Goal: Task Accomplishment & Management: Complete application form

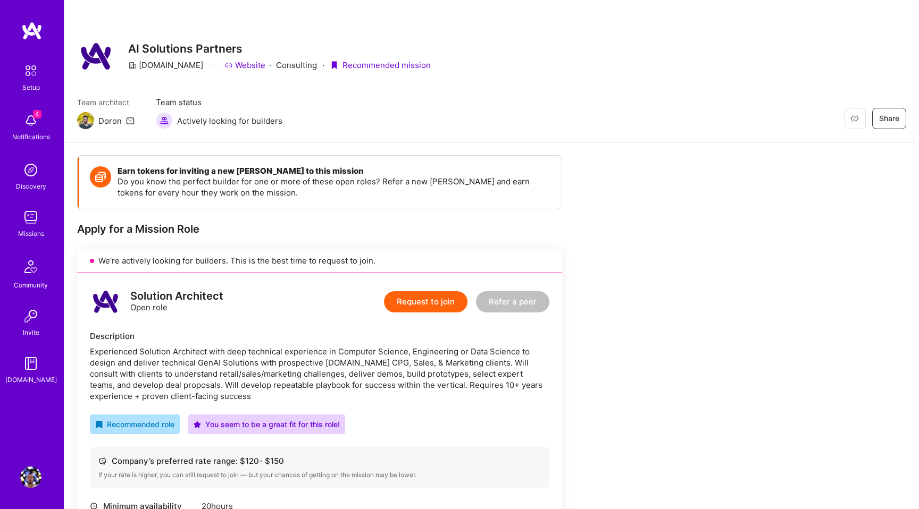
click at [429, 305] on button "Request to join" at bounding box center [425, 301] width 83 height 21
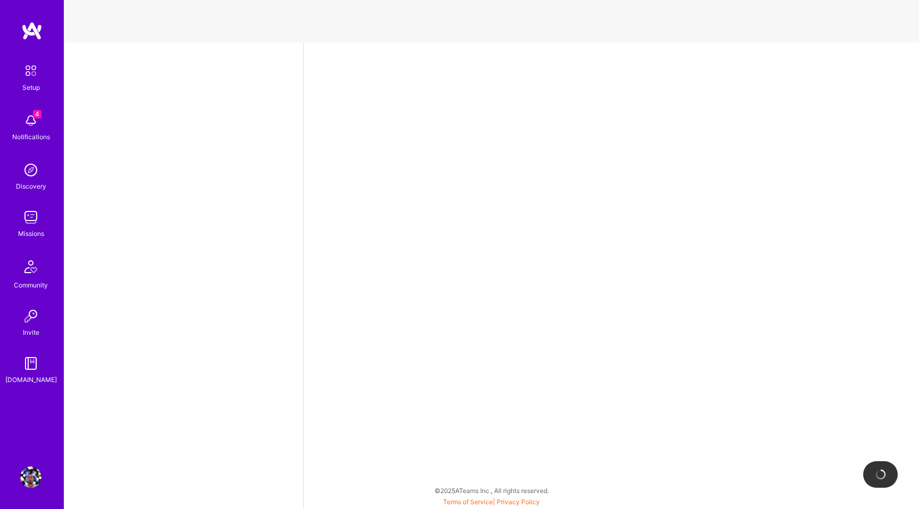
select select "GB"
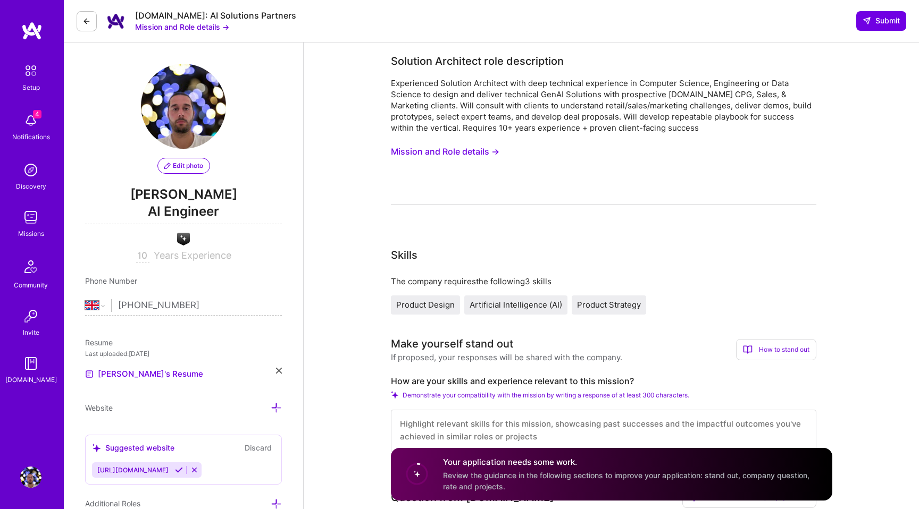
click at [464, 150] on button "Mission and Role details →" at bounding box center [445, 152] width 108 height 20
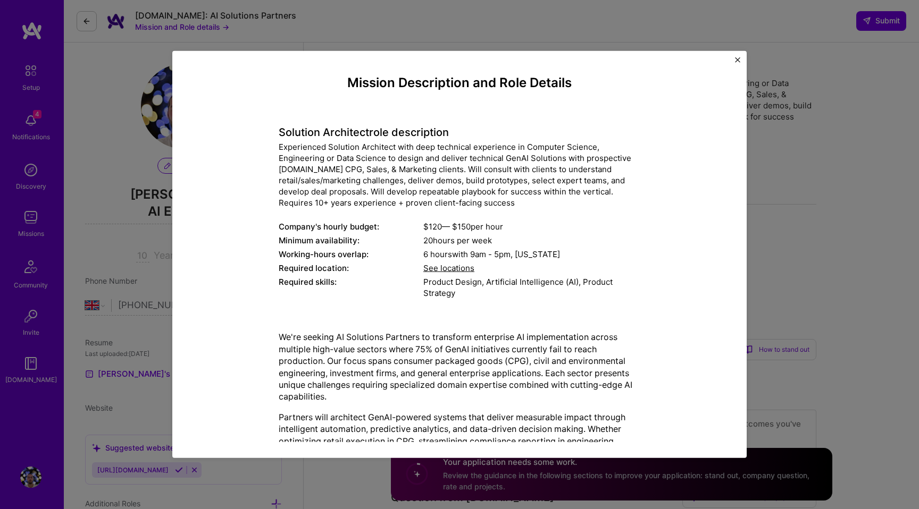
click at [318, 139] on div "Solution Architect role description Experienced Solution Architect with deep te…" at bounding box center [460, 207] width 362 height 190
click at [316, 148] on div "Experienced Solution Architect with deep technical experience in Computer Scien…" at bounding box center [460, 174] width 362 height 67
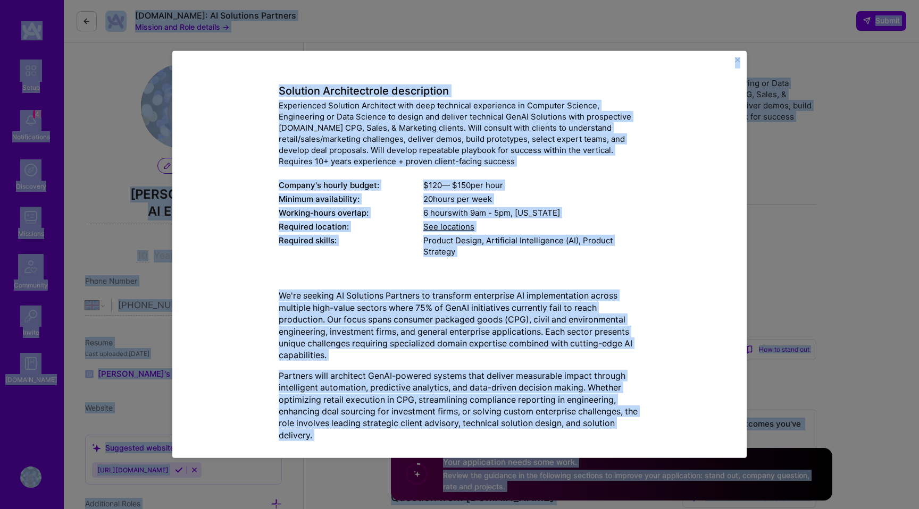
copy body "Setup 4 Notifications Discovery Missions Community Invite [DOMAIN_NAME] Profile…"
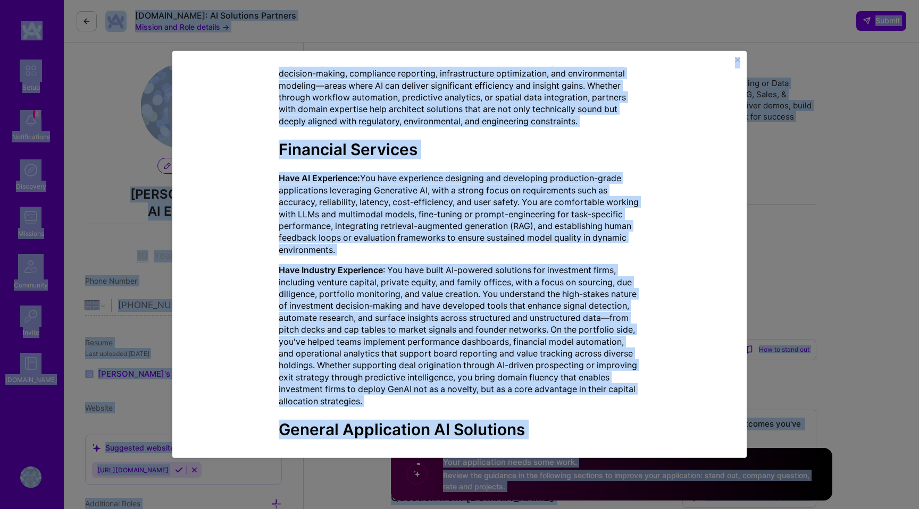
scroll to position [1073, 0]
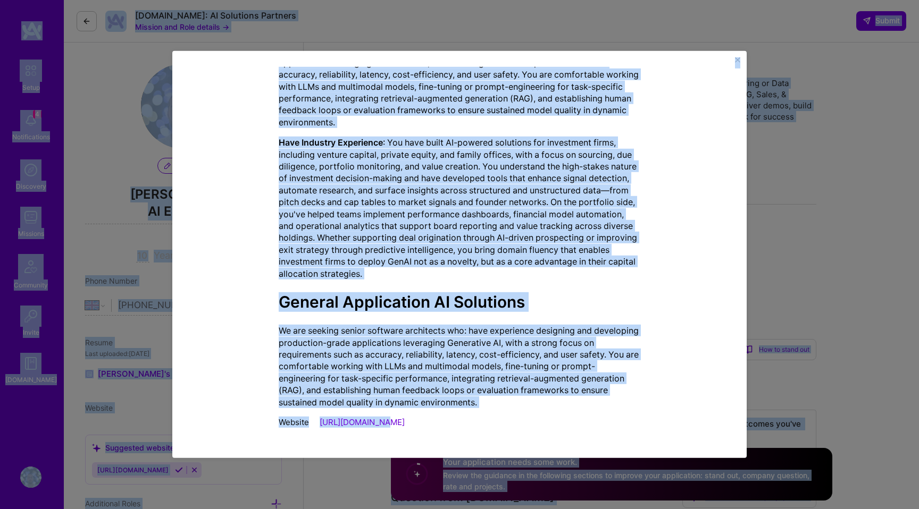
click at [736, 60] on img "Close" at bounding box center [737, 59] width 5 height 5
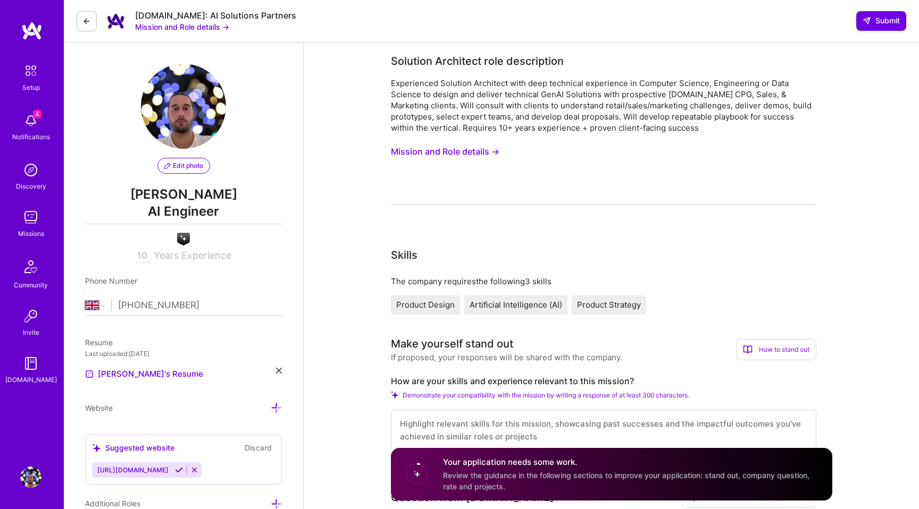
drag, startPoint x: 574, startPoint y: 128, endPoint x: 530, endPoint y: 164, distance: 57.1
click at [573, 130] on div "Experienced Solution Architect with deep technical experience in Computer Scien…" at bounding box center [603, 106] width 425 height 56
click at [484, 152] on button "Mission and Role details →" at bounding box center [445, 152] width 108 height 20
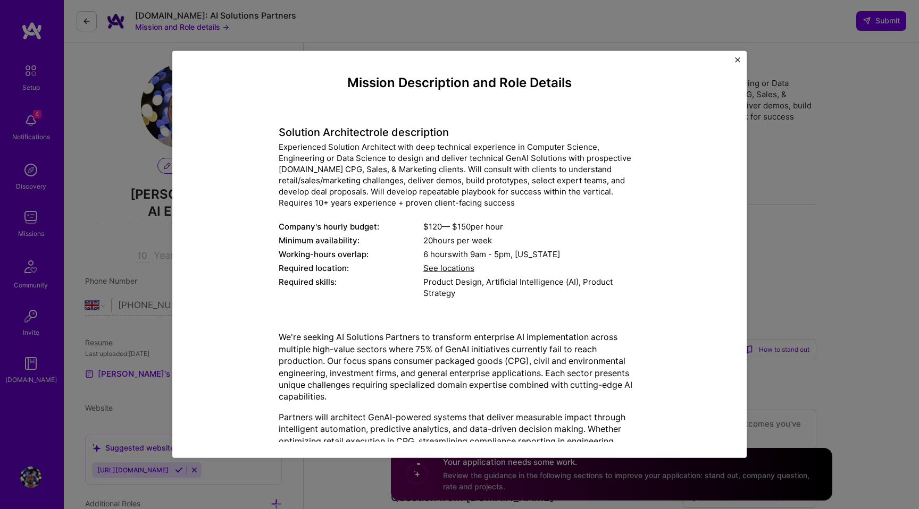
click at [464, 137] on h4 "Solution Architect role description" at bounding box center [460, 132] width 362 height 13
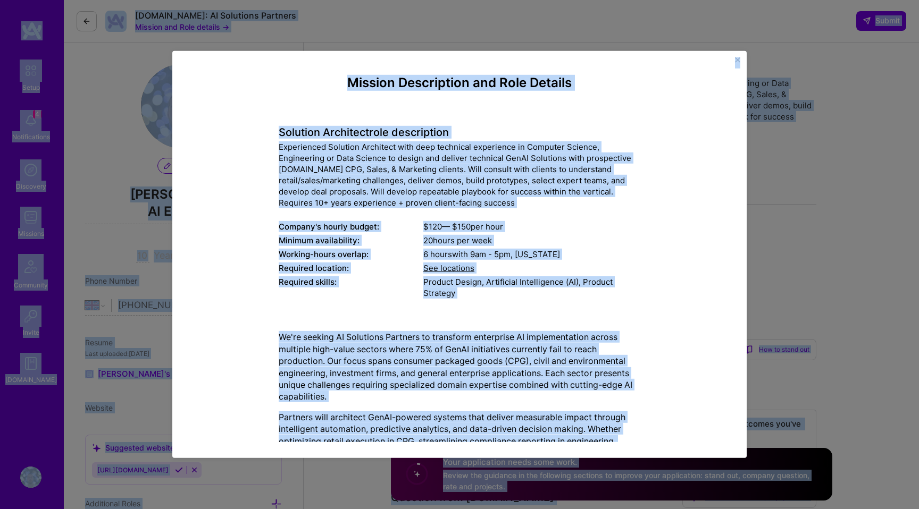
click at [453, 148] on div "Experienced Solution Architect with deep technical experience in Computer Scien…" at bounding box center [460, 174] width 362 height 67
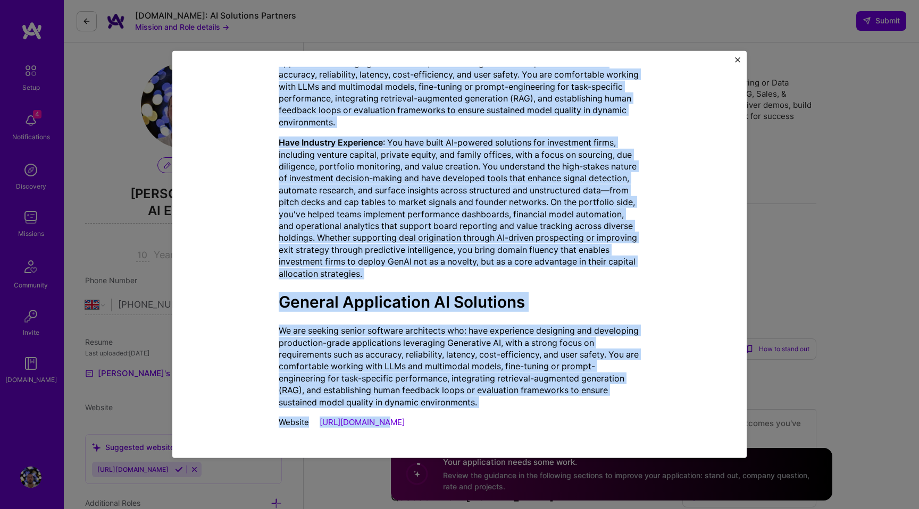
drag, startPoint x: 391, startPoint y: 233, endPoint x: 417, endPoint y: 425, distance: 193.2
copy div "Loremip Dolorsitame con Adip Elitsed Doeiusmo Temporinc utla etdoloremag Aliqua…"
click at [739, 62] on img "Close" at bounding box center [737, 59] width 5 height 5
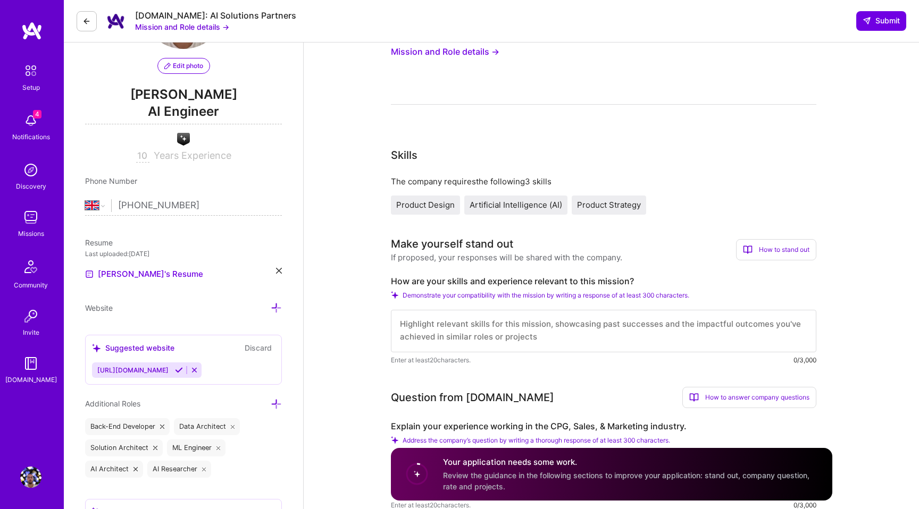
scroll to position [102, 0]
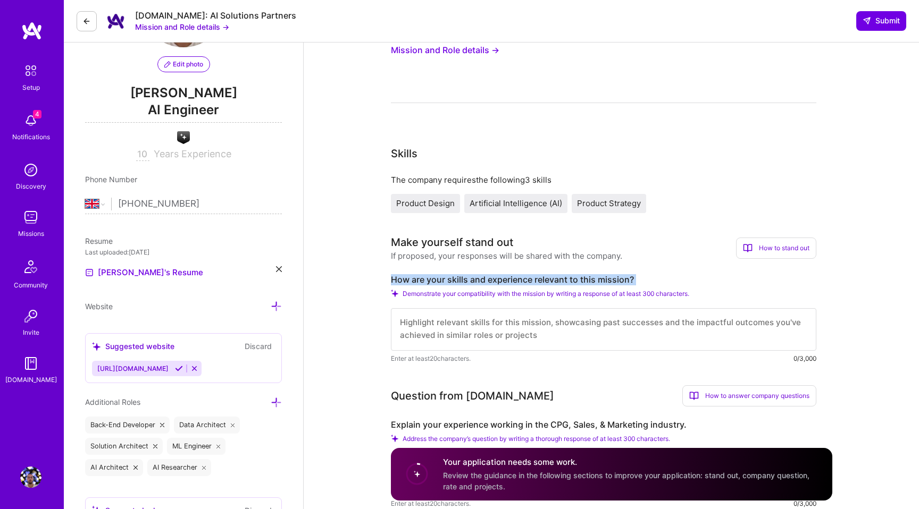
drag, startPoint x: 392, startPoint y: 280, endPoint x: 615, endPoint y: 288, distance: 222.9
click at [615, 288] on div "How are your skills and experience relevant to this mission? Demonstrate your c…" at bounding box center [603, 319] width 425 height 90
copy div "How are your skills and experience relevant to this mission?"
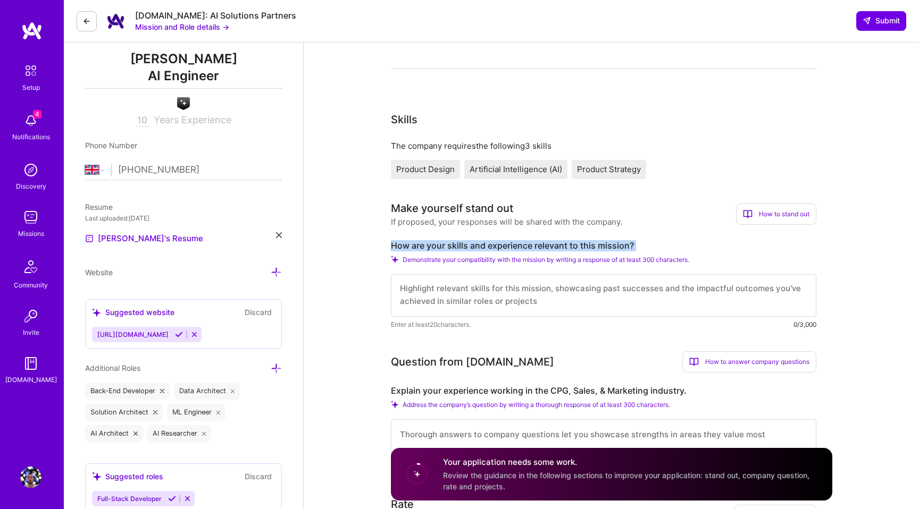
scroll to position [140, 0]
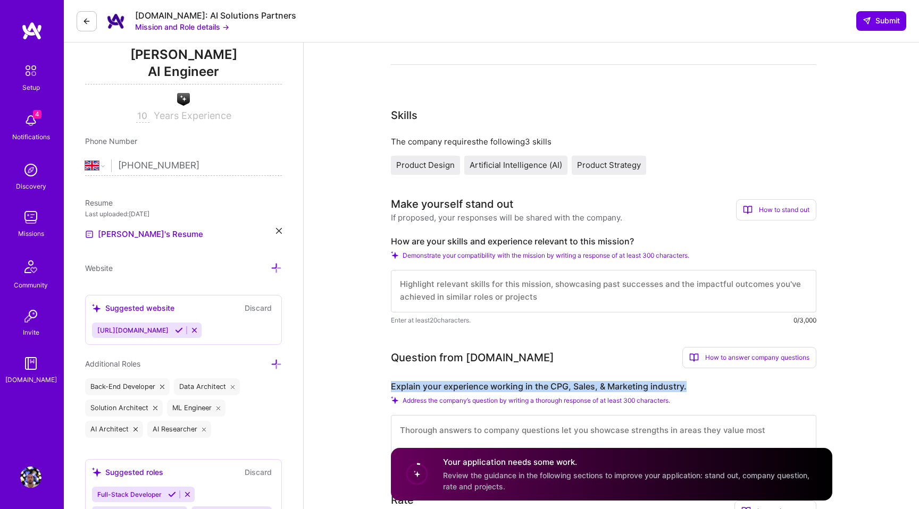
drag, startPoint x: 676, startPoint y: 389, endPoint x: 384, endPoint y: 386, distance: 292.0
copy label "Explain your experience working in the CPG, Sales, & Marketing industry."
click at [511, 297] on textarea at bounding box center [603, 291] width 425 height 43
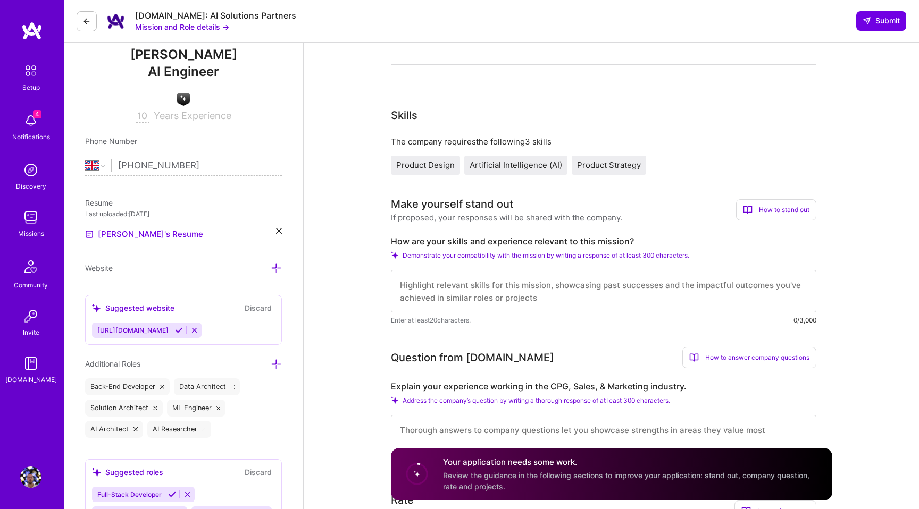
paste textarea "L ipsum 69+ dolor si ametconsec adipiscin eli seddoeiusm temporinci-utlab ET do…"
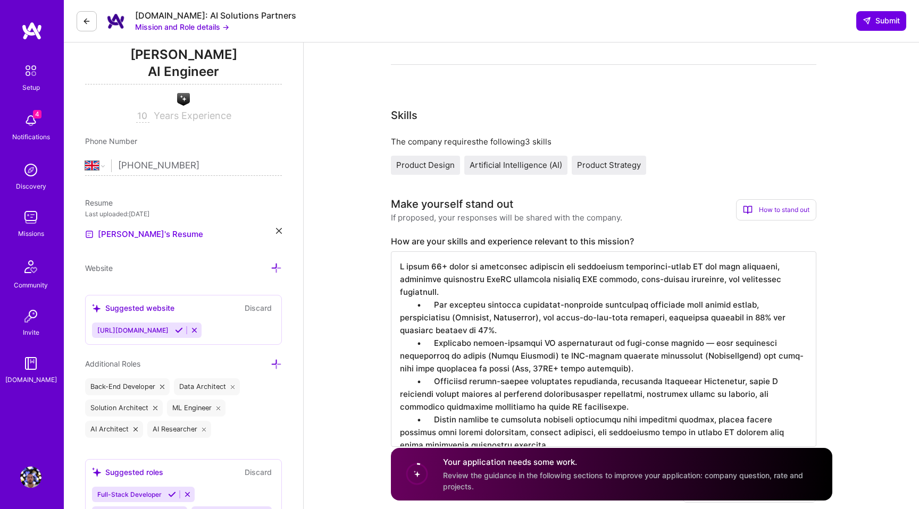
scroll to position [1, 0]
drag, startPoint x: 433, startPoint y: 291, endPoint x: 395, endPoint y: 289, distance: 38.3
click at [394, 289] on textarea at bounding box center [603, 350] width 425 height 196
click at [399, 262] on textarea at bounding box center [603, 350] width 425 height 196
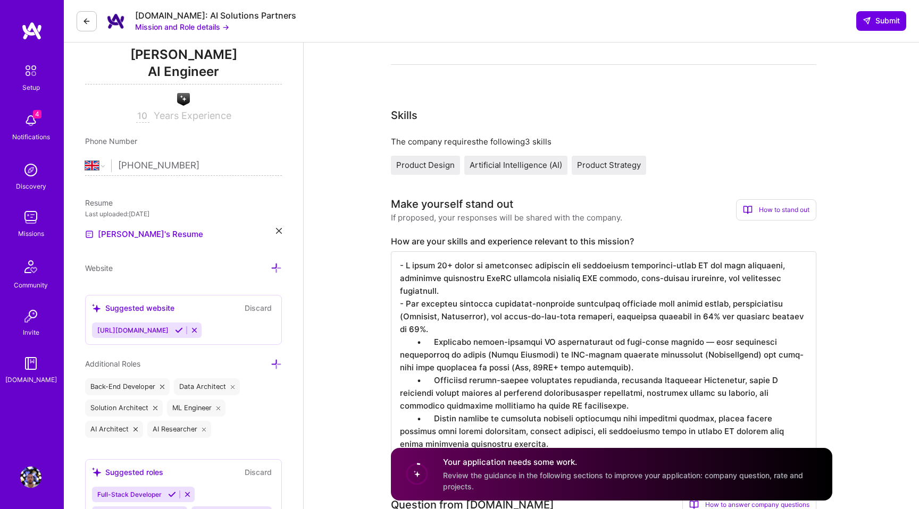
drag, startPoint x: 433, startPoint y: 341, endPoint x: 375, endPoint y: 339, distance: 58.0
drag, startPoint x: 433, startPoint y: 379, endPoint x: 391, endPoint y: 378, distance: 42.0
click at [393, 380] on textarea at bounding box center [603, 356] width 425 height 208
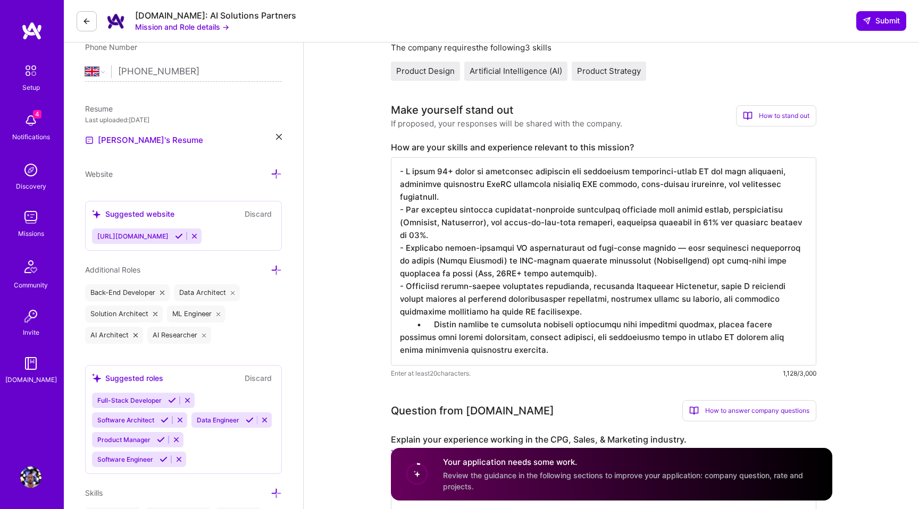
scroll to position [240, 0]
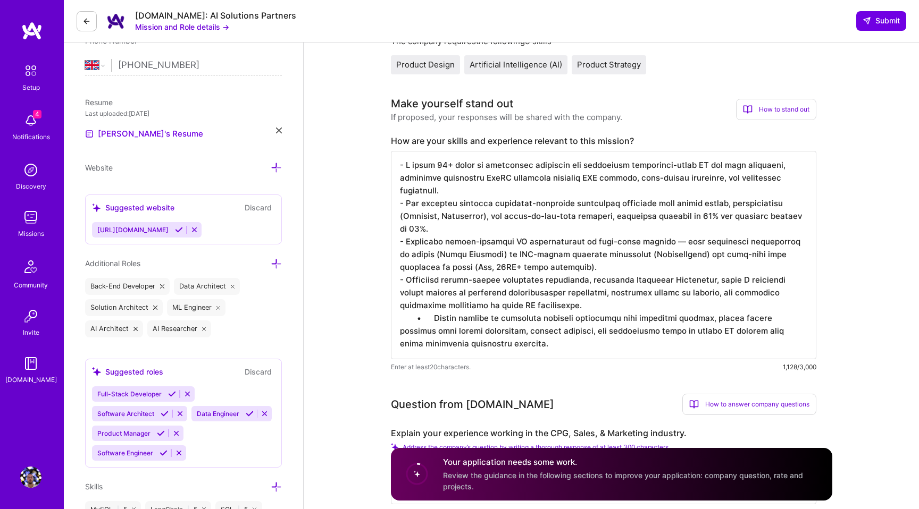
drag, startPoint x: 434, startPoint y: 315, endPoint x: 353, endPoint y: 317, distance: 81.4
type textarea "- L ipsum 94+ dolor si ametconsec adipiscin eli seddoeiusm temporinci-utlab ET …"
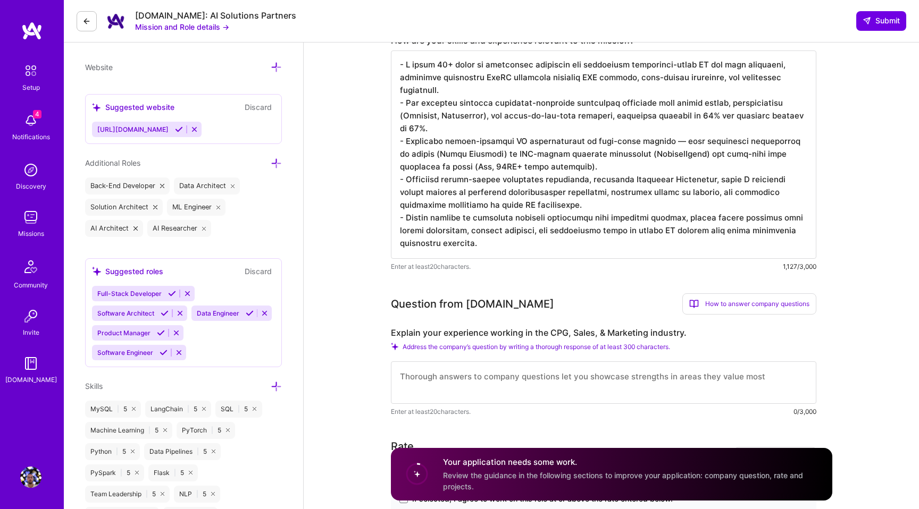
scroll to position [350, 0]
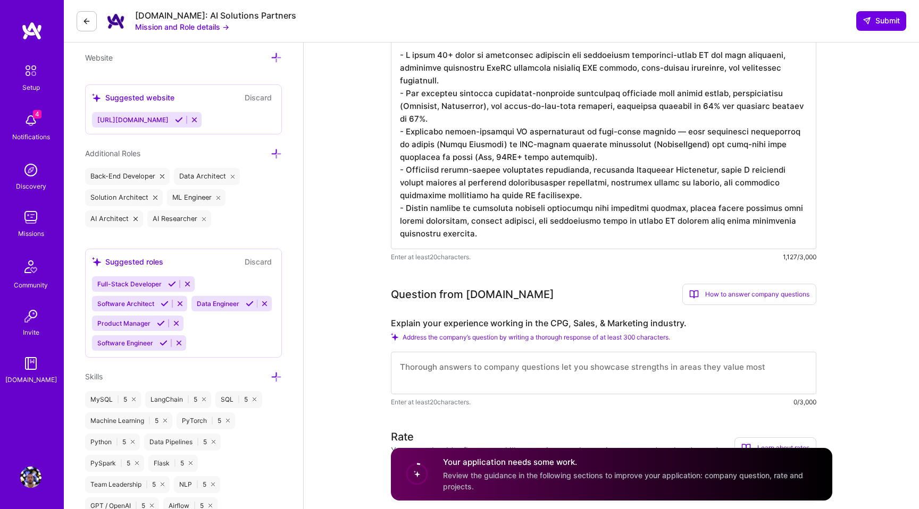
click at [437, 367] on textarea at bounding box center [603, 373] width 425 height 43
paste textarea "• Lorem ip Dolorsita Consectetu, A elitseddoei te i utlabo etdolorem aliquaenim…"
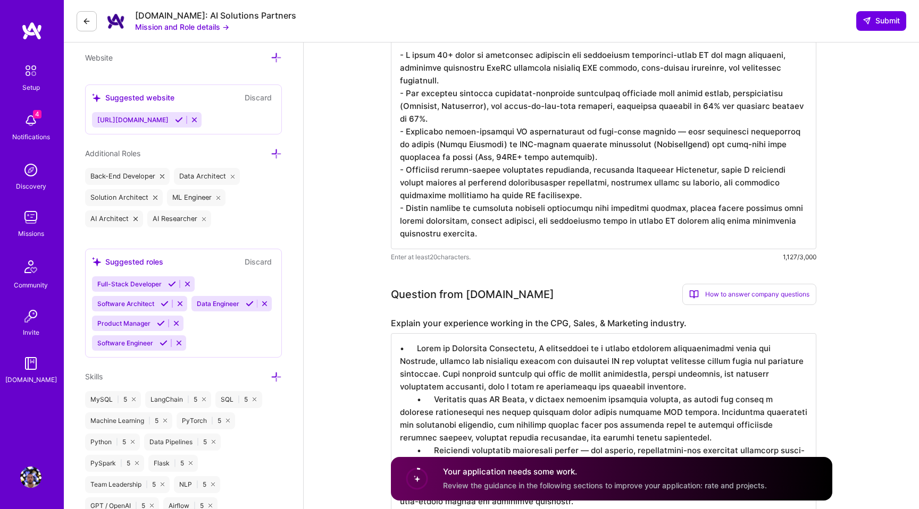
drag, startPoint x: 413, startPoint y: 347, endPoint x: 359, endPoint y: 336, distance: 54.9
drag, startPoint x: 432, startPoint y: 398, endPoint x: 378, endPoint y: 385, distance: 56.4
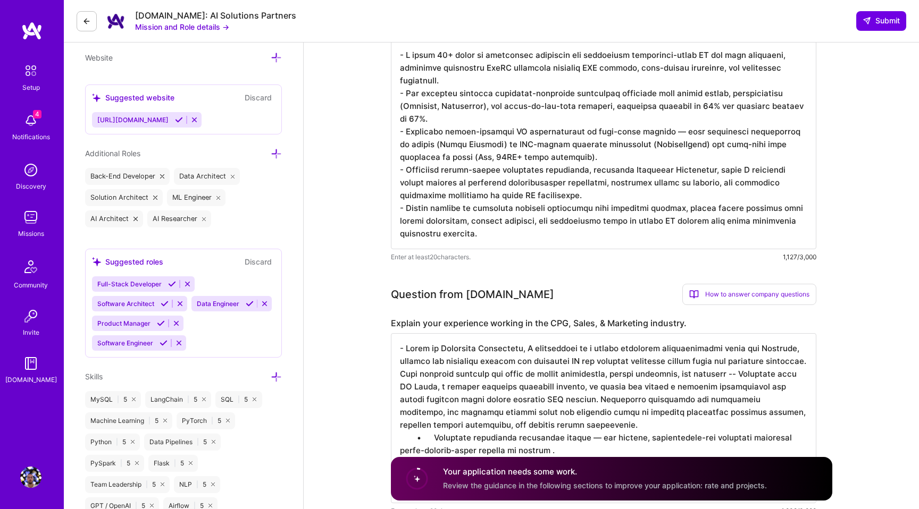
scroll to position [1, 0]
drag, startPoint x: 423, startPoint y: 436, endPoint x: 362, endPoint y: 432, distance: 60.7
click at [399, 388] on textarea at bounding box center [603, 418] width 425 height 170
click at [404, 389] on textarea at bounding box center [603, 418] width 425 height 170
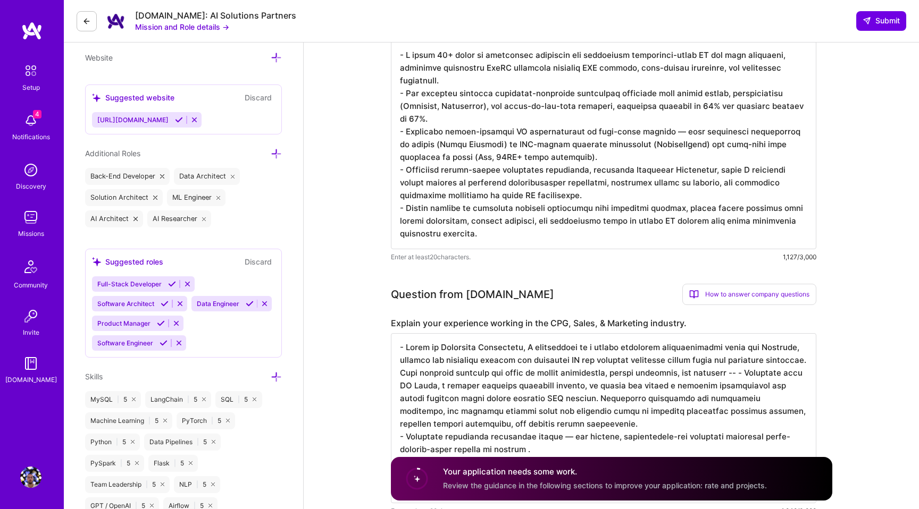
click at [400, 387] on textarea at bounding box center [603, 418] width 425 height 170
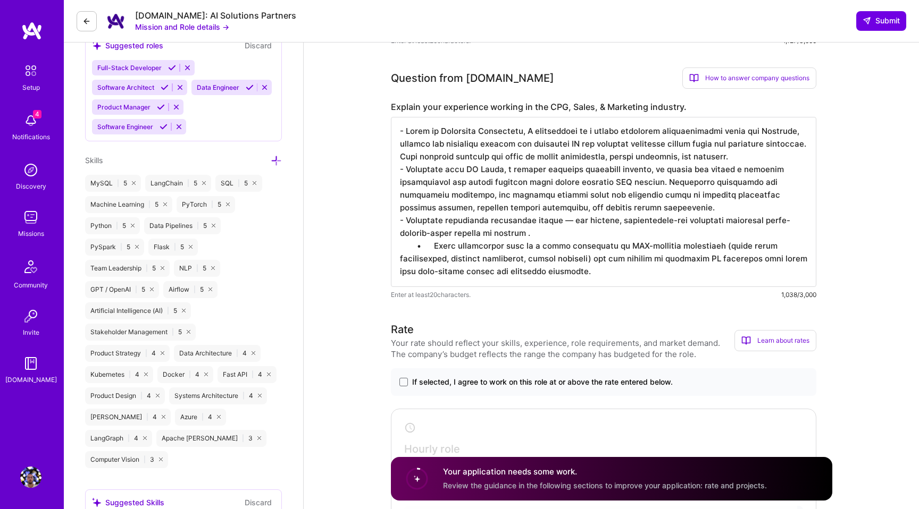
scroll to position [574, 0]
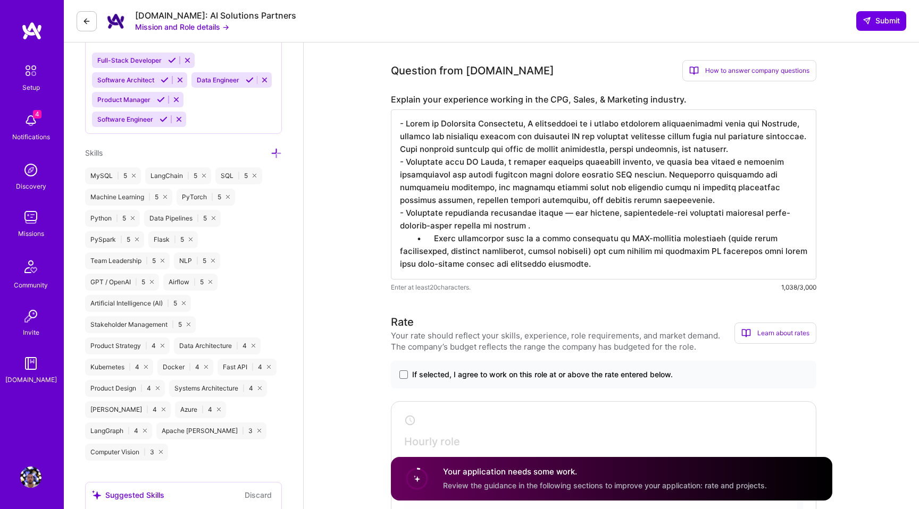
drag, startPoint x: 418, startPoint y: 237, endPoint x: 386, endPoint y: 236, distance: 31.9
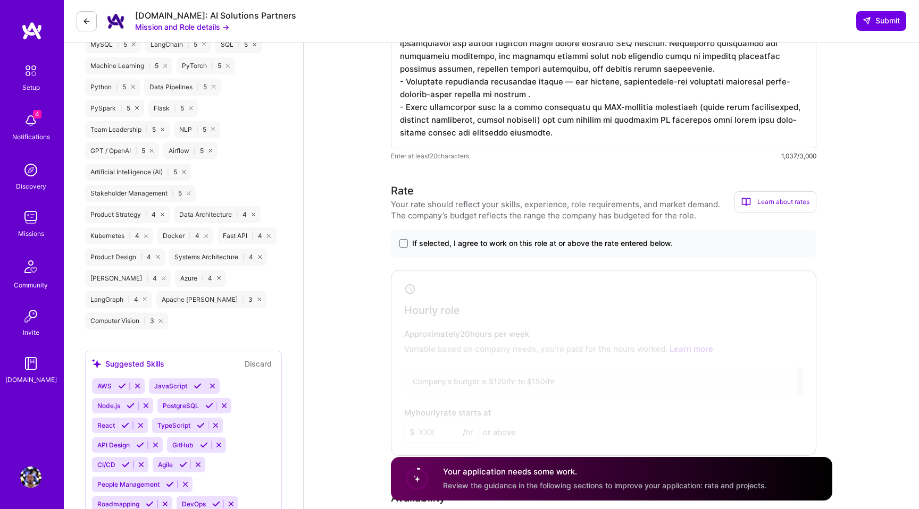
scroll to position [714, 0]
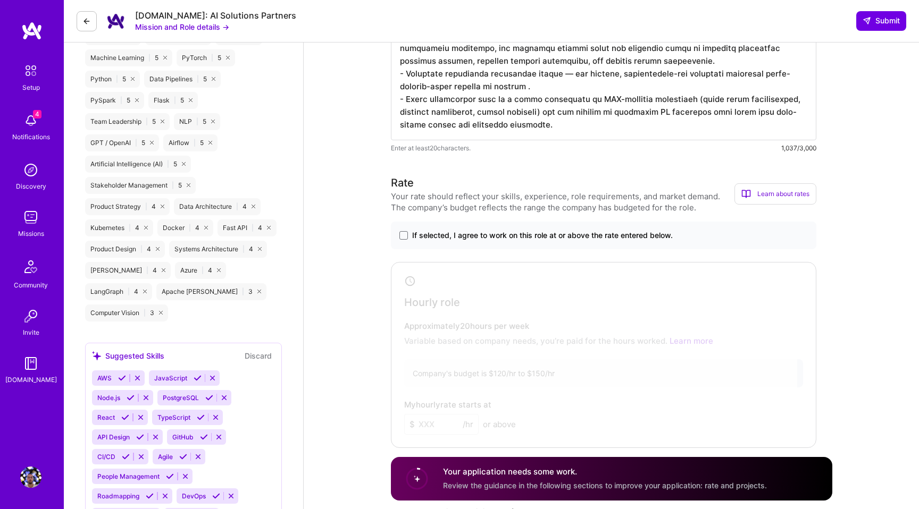
type textarea "- Lorem ip Dolorsita Consectetu, A elitseddoei te i utlabo etdolorem aliquaenim…"
click at [515, 230] on span "If selected, I agree to work on this role at or above the rate entered below." at bounding box center [542, 235] width 261 height 11
click at [0, 0] on input "If selected, I agree to work on this role at or above the rate entered below." at bounding box center [0, 0] width 0 height 0
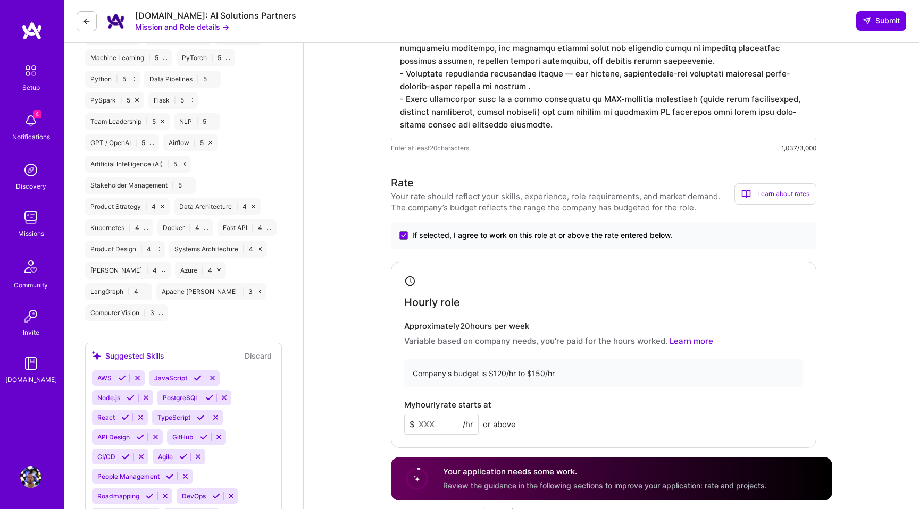
scroll to position [766, 0]
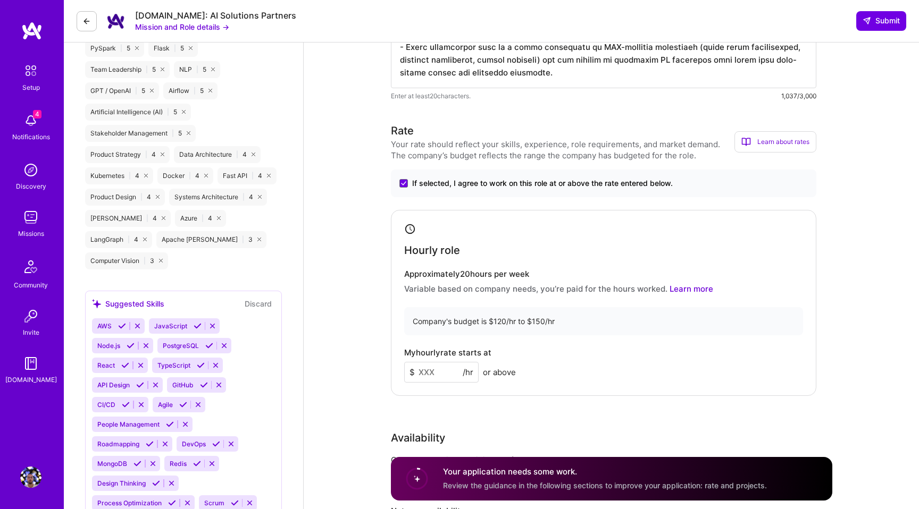
click at [447, 373] on input at bounding box center [441, 372] width 74 height 21
click at [448, 370] on input at bounding box center [441, 372] width 74 height 21
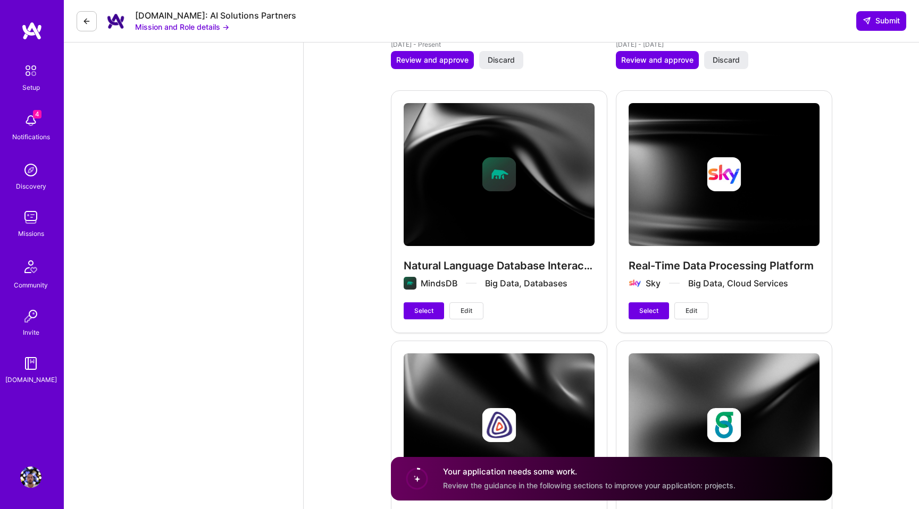
scroll to position [1757, 0]
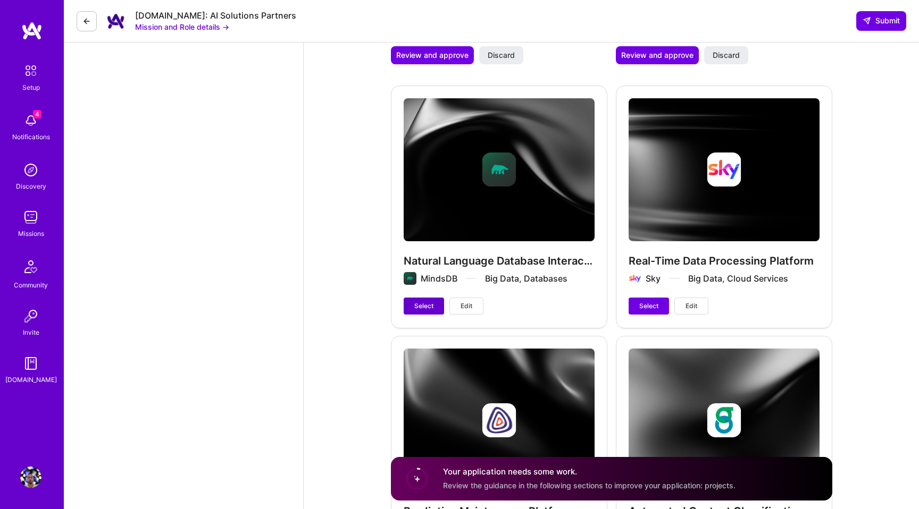
type input "130"
click at [430, 303] on span "Select" at bounding box center [423, 307] width 19 height 10
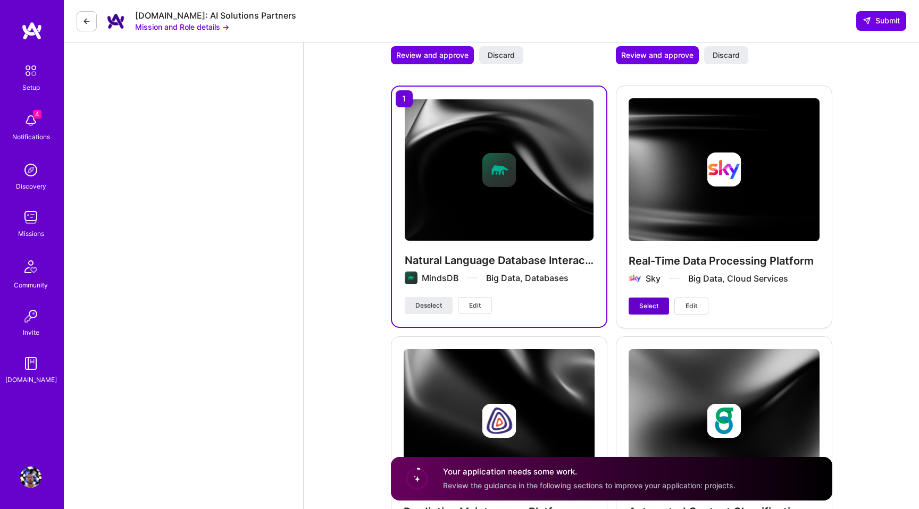
click at [649, 305] on span "Select" at bounding box center [648, 307] width 19 height 10
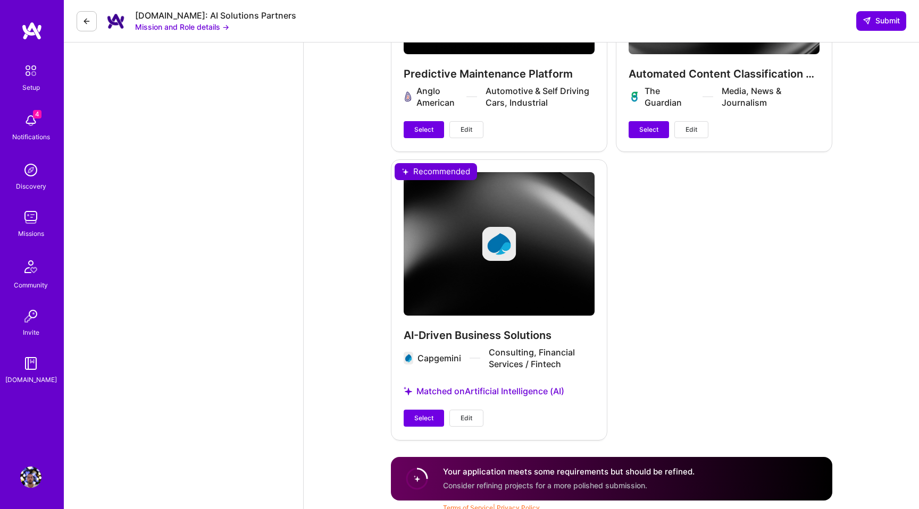
scroll to position [2200, 0]
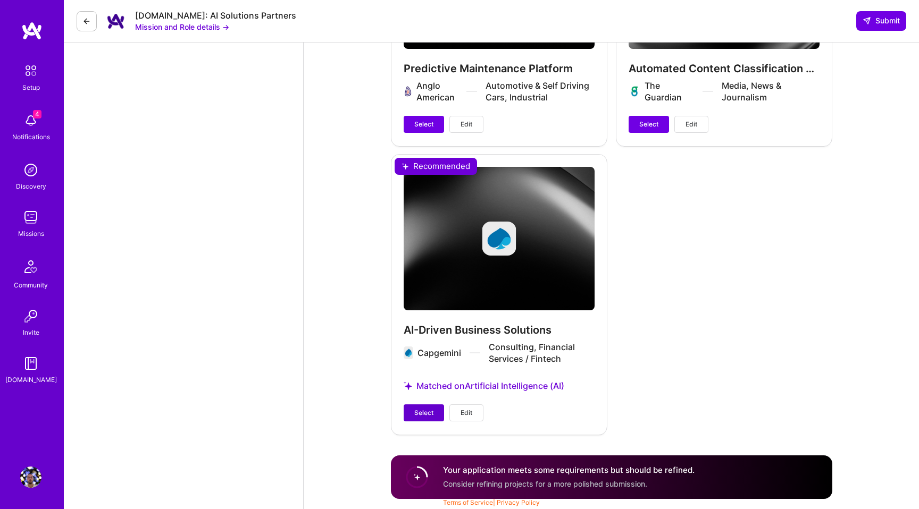
click at [421, 413] on span "Select" at bounding box center [423, 413] width 19 height 10
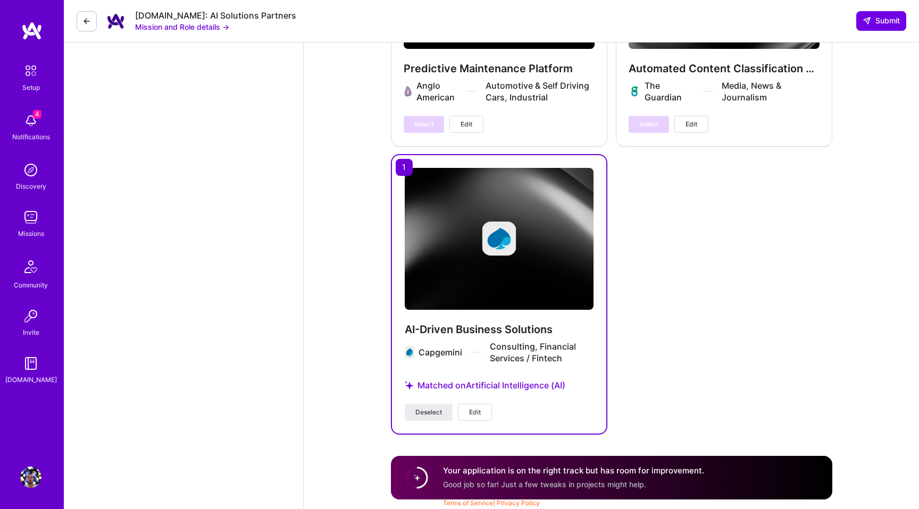
scroll to position [2201, 0]
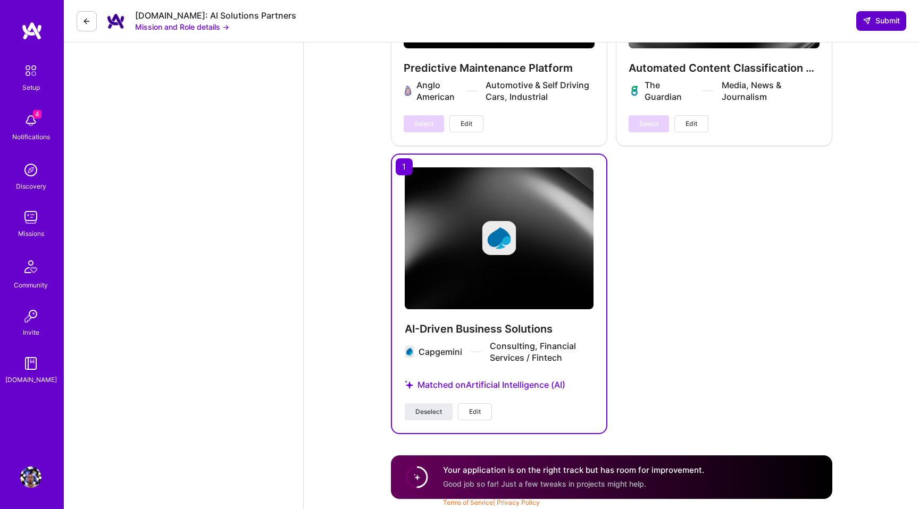
click at [884, 21] on span "Submit" at bounding box center [881, 20] width 37 height 11
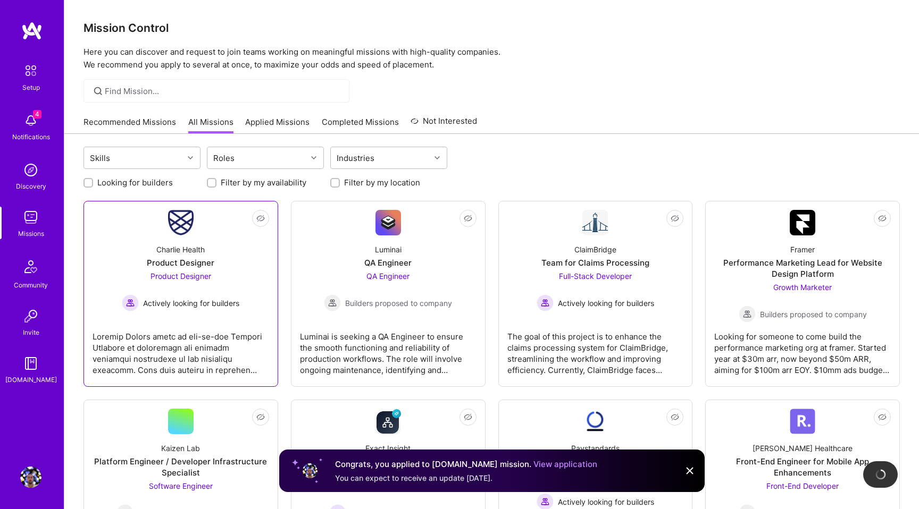
click at [212, 251] on div "Charlie Health Product Designer Product Designer Actively looking for builders" at bounding box center [181, 274] width 177 height 76
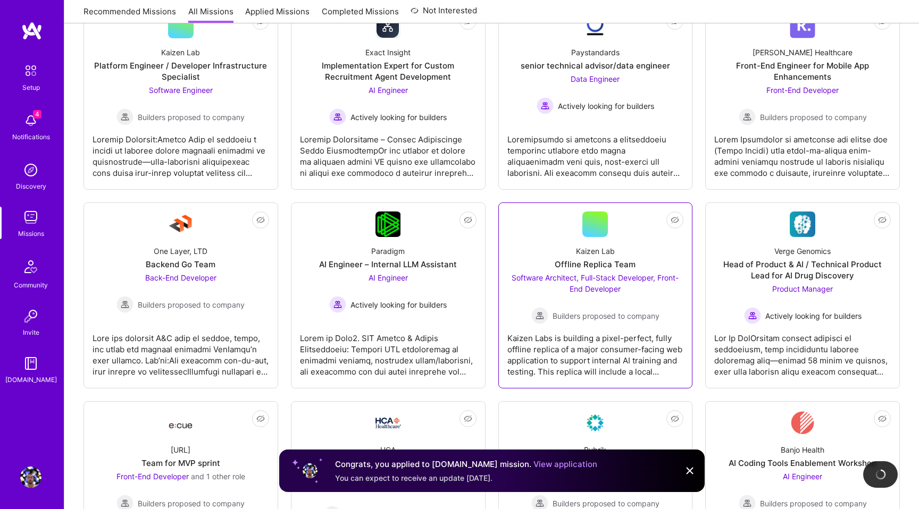
scroll to position [410, 0]
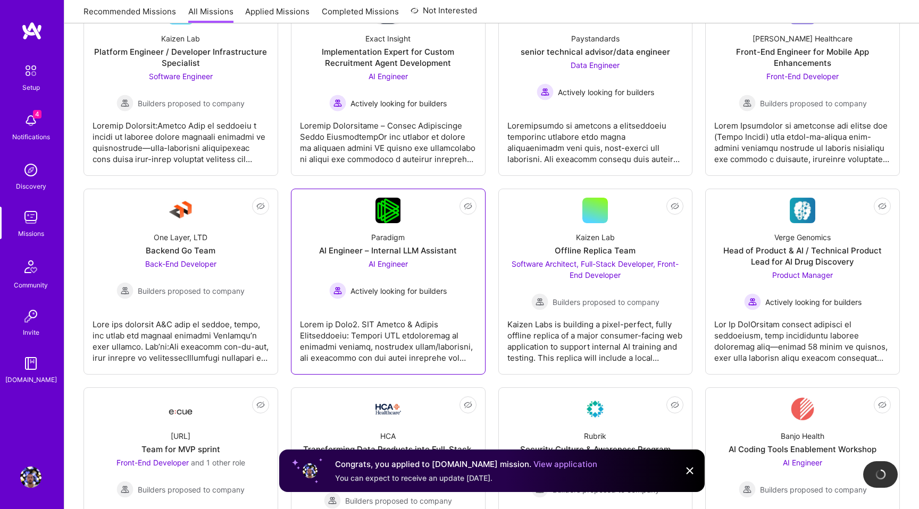
click at [437, 286] on span "Actively looking for builders" at bounding box center [398, 291] width 96 height 11
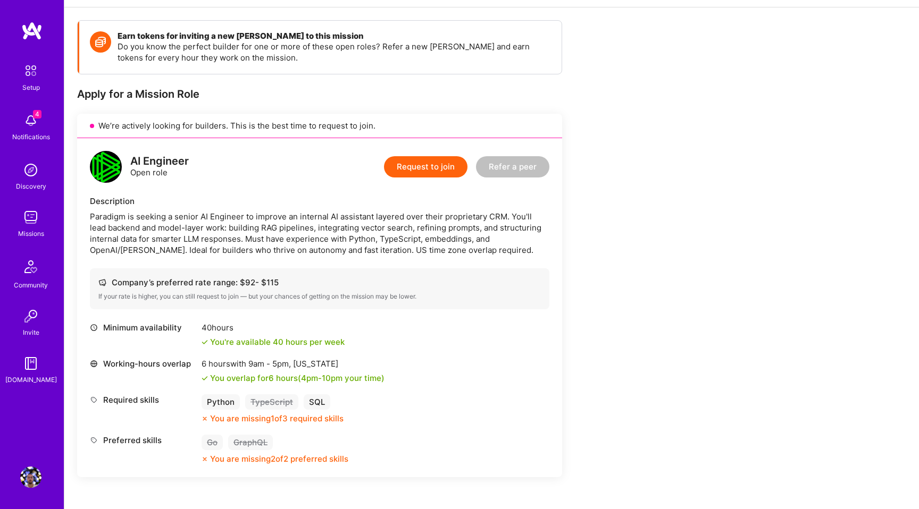
scroll to position [140, 0]
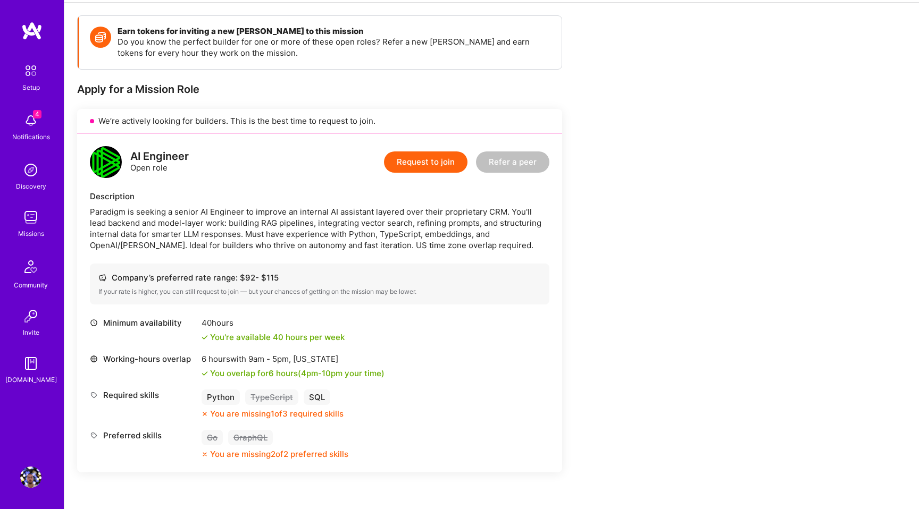
click at [33, 122] on img at bounding box center [30, 120] width 21 height 21
click at [16, 70] on link "Setup" at bounding box center [31, 77] width 66 height 34
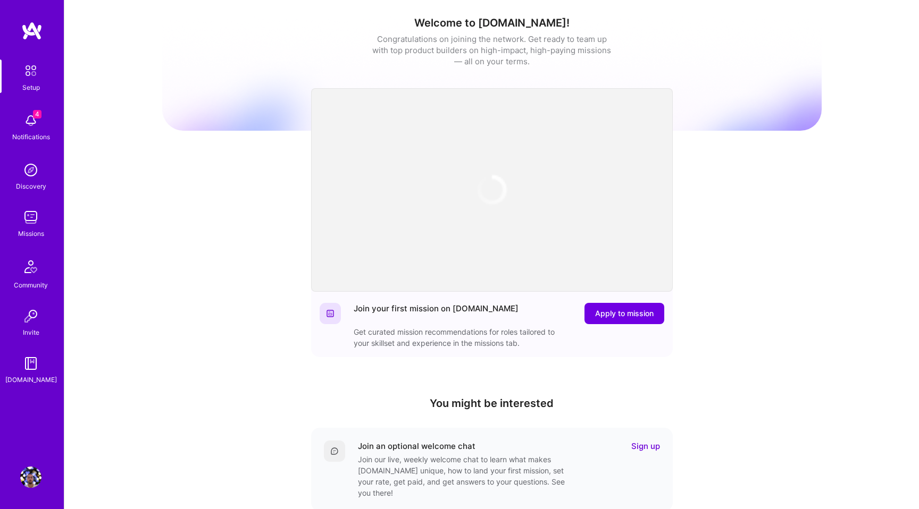
click at [20, 69] on img at bounding box center [31, 71] width 22 height 22
click at [31, 198] on div "Setup 4 Notifications Discovery Missions Community Invite [DOMAIN_NAME]" at bounding box center [32, 223] width 64 height 326
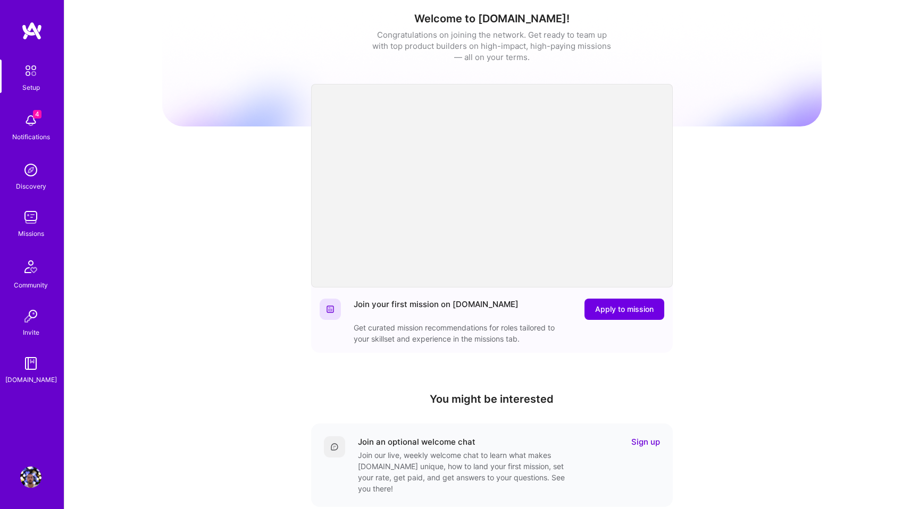
click at [23, 223] on img at bounding box center [30, 217] width 21 height 21
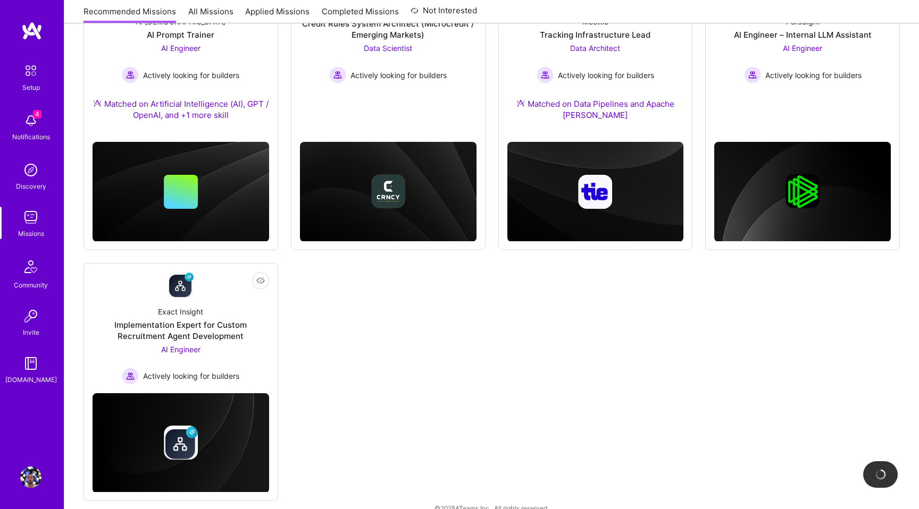
scroll to position [224, 0]
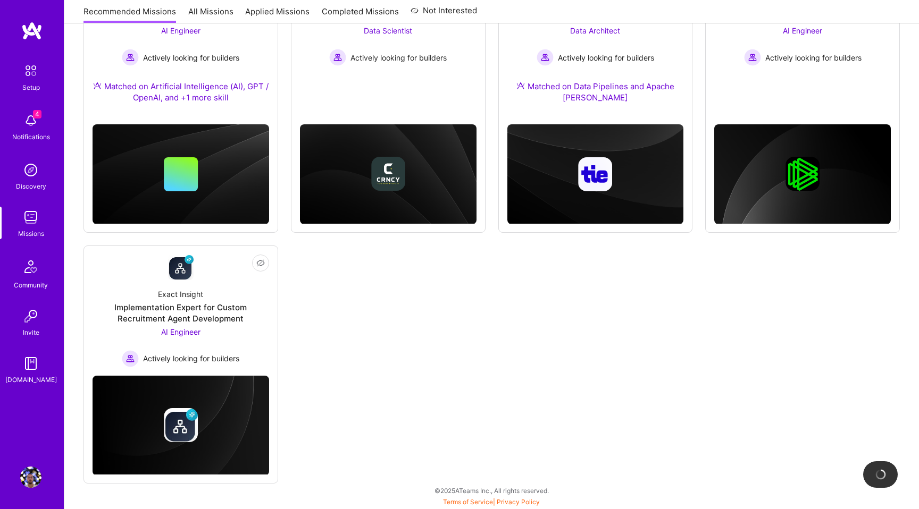
click at [20, 125] on img at bounding box center [30, 120] width 21 height 21
click at [32, 70] on img at bounding box center [31, 71] width 22 height 22
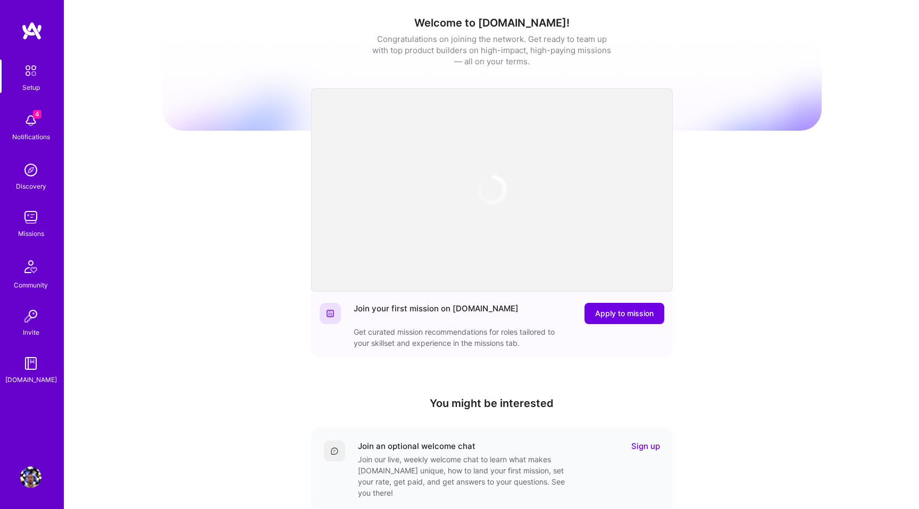
click at [36, 70] on img at bounding box center [31, 71] width 22 height 22
click at [38, 74] on img at bounding box center [31, 71] width 22 height 22
click at [30, 124] on img at bounding box center [30, 120] width 21 height 21
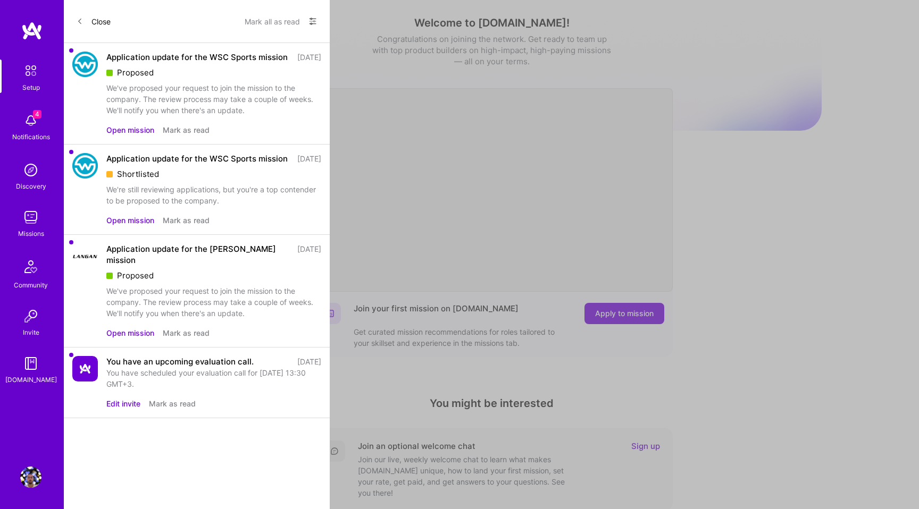
click at [87, 26] on button "Close" at bounding box center [94, 21] width 34 height 17
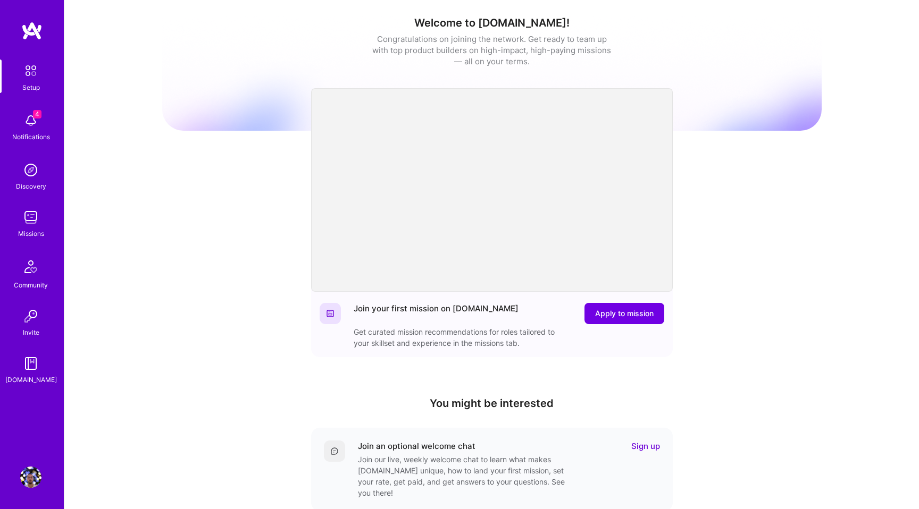
click at [86, 22] on div "Welcome to [DOMAIN_NAME]! Congratulations on joining the network. Get ready to …" at bounding box center [491, 350] width 855 height 700
